Goal: Leave review/rating: Leave review/rating

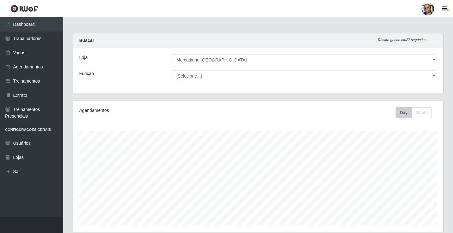
select select "345"
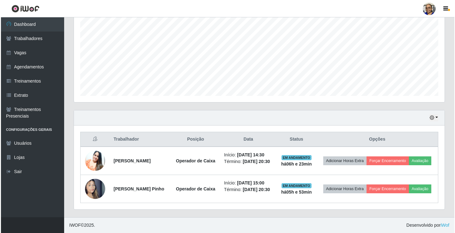
scroll to position [131, 371]
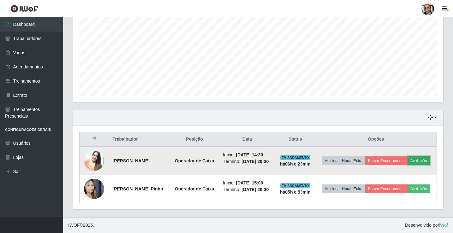
click at [408, 160] on button "Avaliação" at bounding box center [419, 161] width 22 height 9
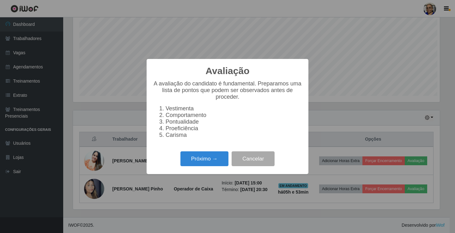
scroll to position [131, 367]
click at [221, 159] on button "Próximo →" at bounding box center [204, 159] width 48 height 15
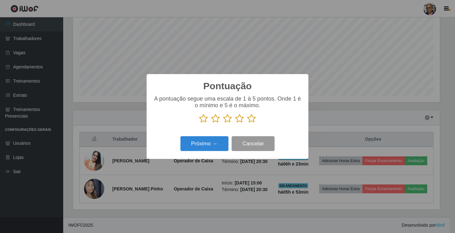
scroll to position [315757, 315521]
click at [251, 120] on icon at bounding box center [251, 118] width 9 height 9
click at [247, 124] on input "radio" at bounding box center [247, 124] width 0 height 0
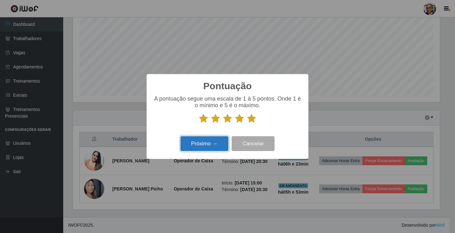
click at [219, 146] on button "Próximo →" at bounding box center [204, 143] width 48 height 15
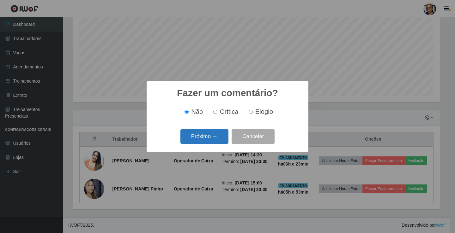
click at [220, 136] on button "Próximo →" at bounding box center [204, 137] width 48 height 15
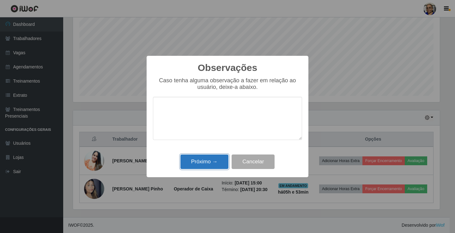
click at [219, 165] on button "Próximo →" at bounding box center [204, 162] width 48 height 15
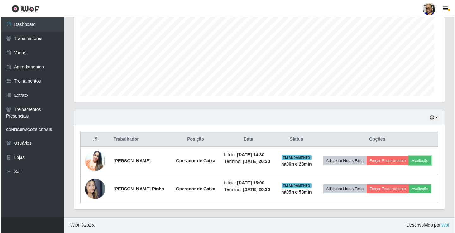
scroll to position [131, 371]
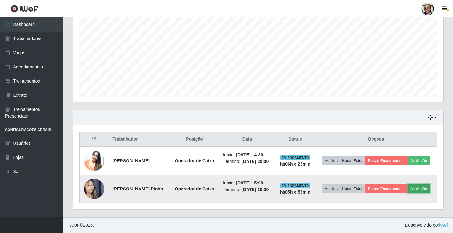
click at [408, 192] on button "Avaliação" at bounding box center [419, 189] width 22 height 9
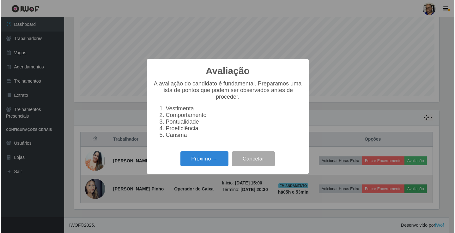
scroll to position [131, 367]
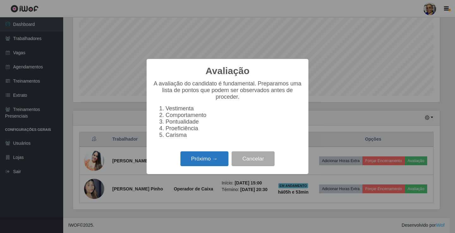
click at [223, 165] on button "Próximo →" at bounding box center [204, 159] width 48 height 15
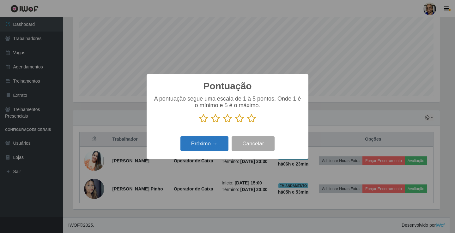
scroll to position [315757, 315521]
click at [250, 123] on icon at bounding box center [251, 118] width 9 height 9
click at [247, 124] on input "radio" at bounding box center [247, 124] width 0 height 0
click at [216, 143] on button "Próximo →" at bounding box center [204, 143] width 48 height 15
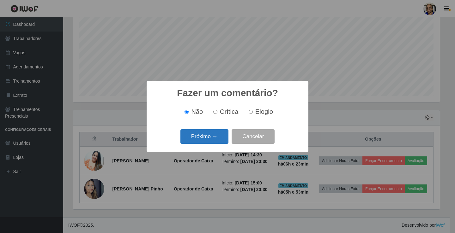
click at [220, 138] on button "Próximo →" at bounding box center [204, 137] width 48 height 15
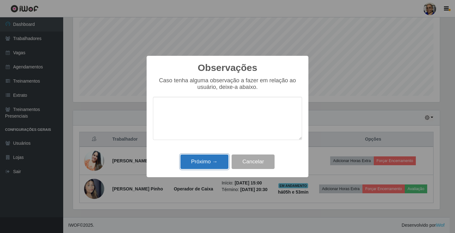
click at [209, 165] on button "Próximo →" at bounding box center [204, 162] width 48 height 15
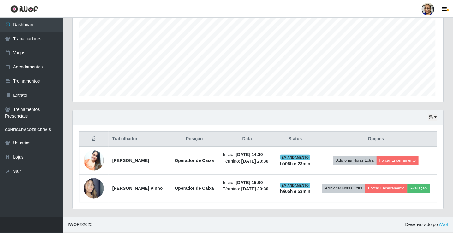
scroll to position [131, 371]
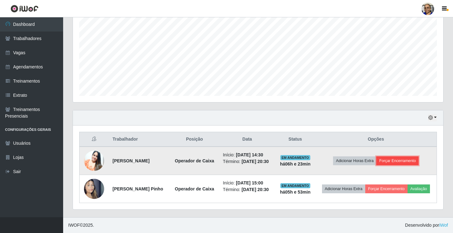
click at [410, 157] on button "Forçar Encerramento" at bounding box center [398, 161] width 42 height 9
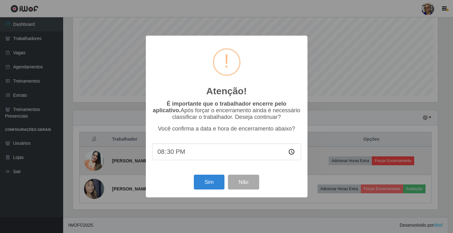
scroll to position [131, 367]
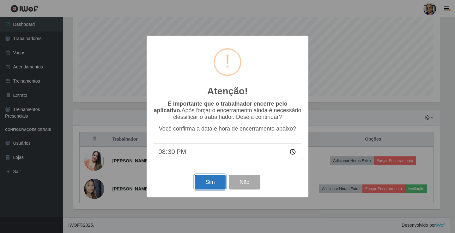
click at [221, 184] on button "Sim" at bounding box center [210, 182] width 31 height 15
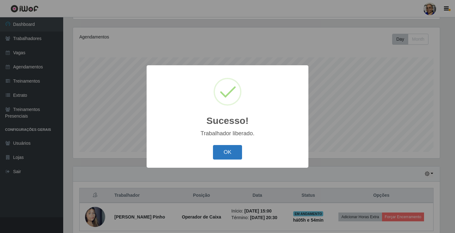
click at [228, 154] on button "OK" at bounding box center [227, 152] width 29 height 15
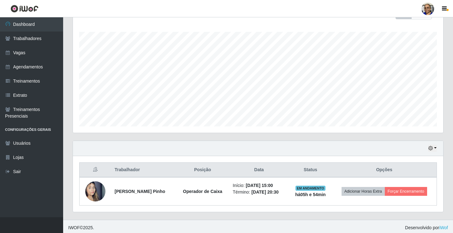
scroll to position [102, 0]
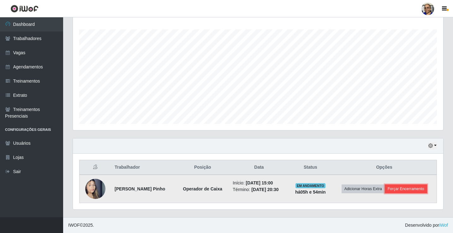
click at [408, 188] on button "Forçar Encerramento" at bounding box center [406, 189] width 42 height 9
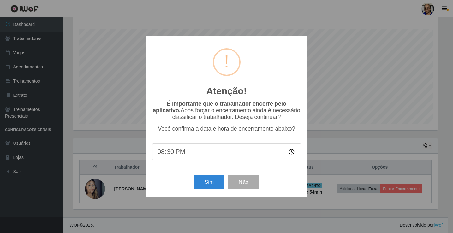
scroll to position [131, 367]
click at [213, 184] on button "Sim" at bounding box center [210, 182] width 31 height 15
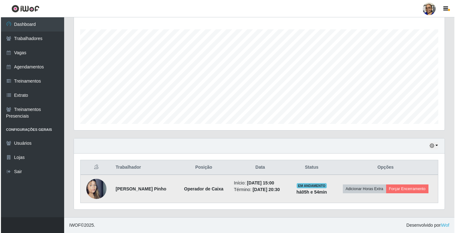
scroll to position [0, 0]
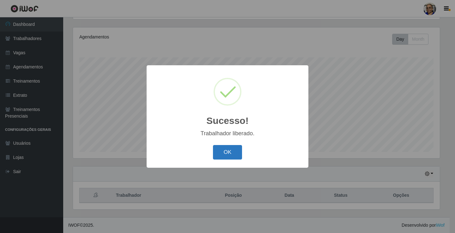
click at [232, 155] on button "OK" at bounding box center [227, 152] width 29 height 15
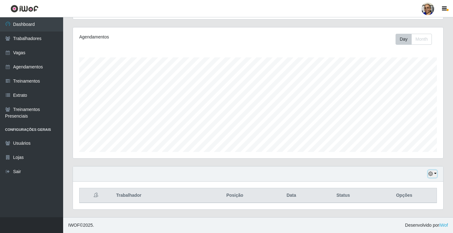
click at [435, 174] on button "button" at bounding box center [432, 174] width 9 height 7
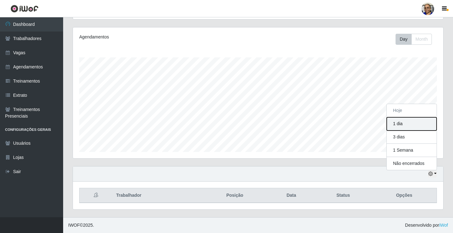
click at [408, 126] on button "1 dia" at bounding box center [412, 124] width 50 height 13
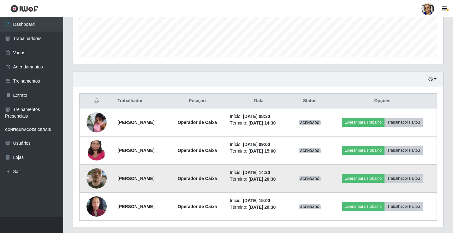
click at [96, 177] on img at bounding box center [97, 179] width 20 height 36
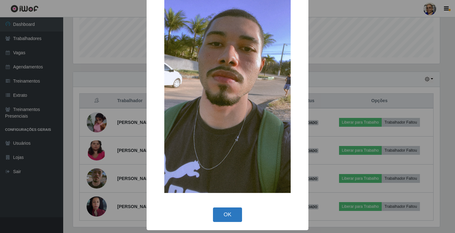
click at [218, 213] on button "OK" at bounding box center [227, 215] width 29 height 15
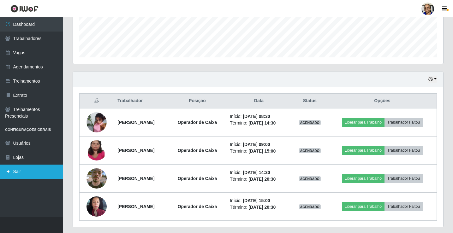
click at [21, 175] on link "Sair" at bounding box center [31, 172] width 63 height 14
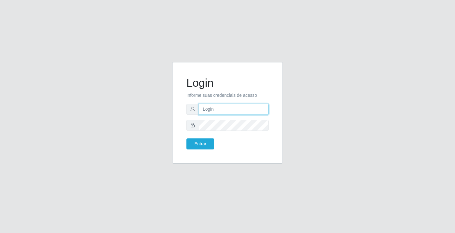
type input "[EMAIL_ADDRESS][DOMAIN_NAME]"
